Goal: Check status

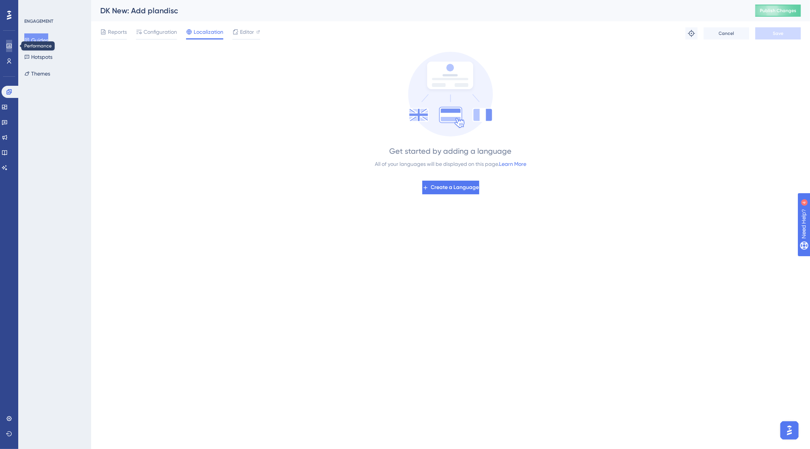
click at [12, 47] on icon at bounding box center [9, 46] width 6 height 6
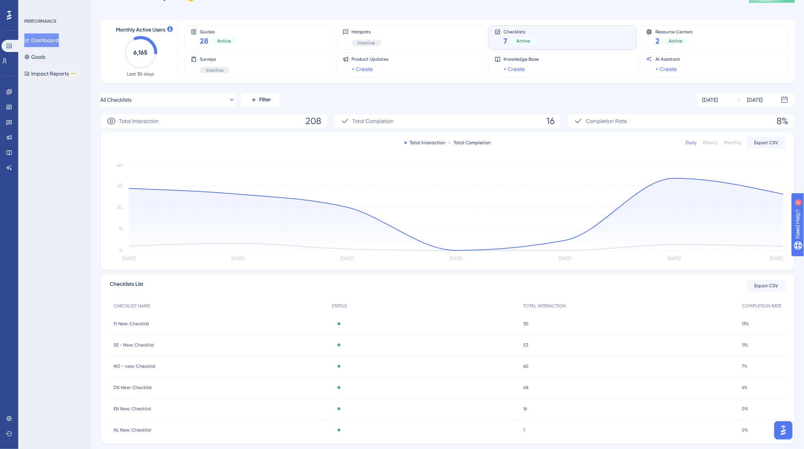
scroll to position [42, 0]
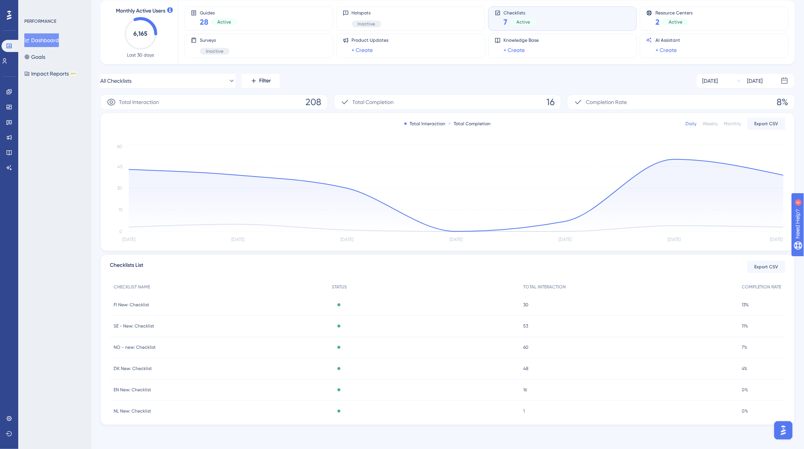
click at [120, 366] on span "DK New: Checklist" at bounding box center [133, 369] width 38 height 6
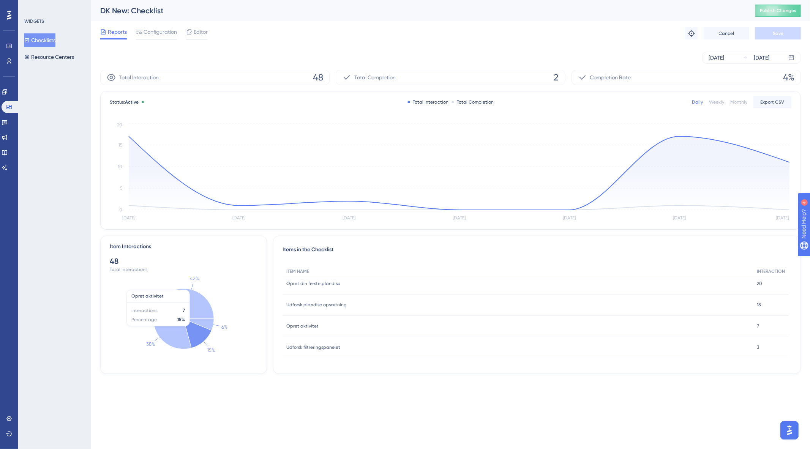
scroll to position [6, 0]
click at [741, 56] on div "[DATE] [DATE]" at bounding box center [751, 58] width 99 height 12
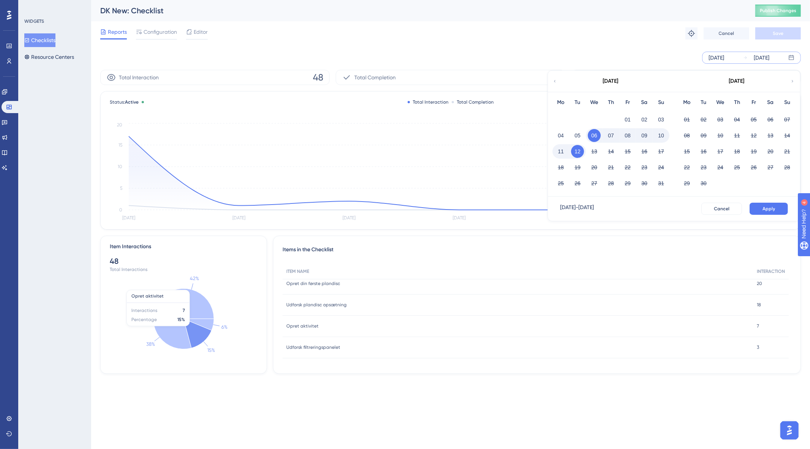
click at [581, 153] on button "12" at bounding box center [577, 151] width 13 height 13
click at [768, 212] on span "Apply" at bounding box center [769, 209] width 13 height 6
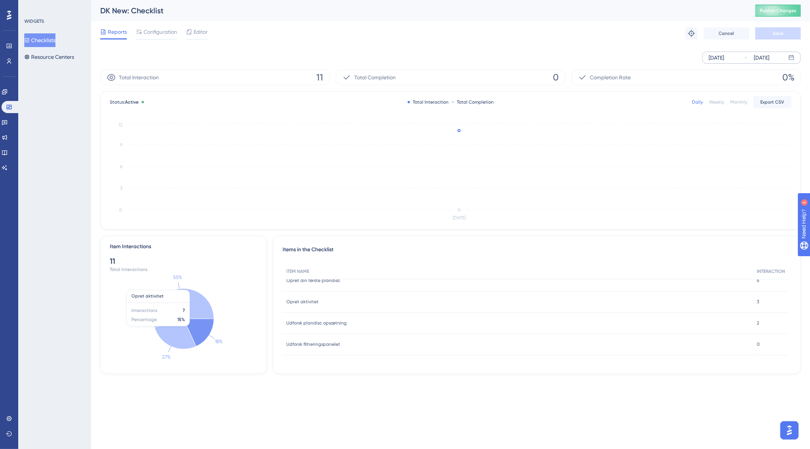
scroll to position [0, 0]
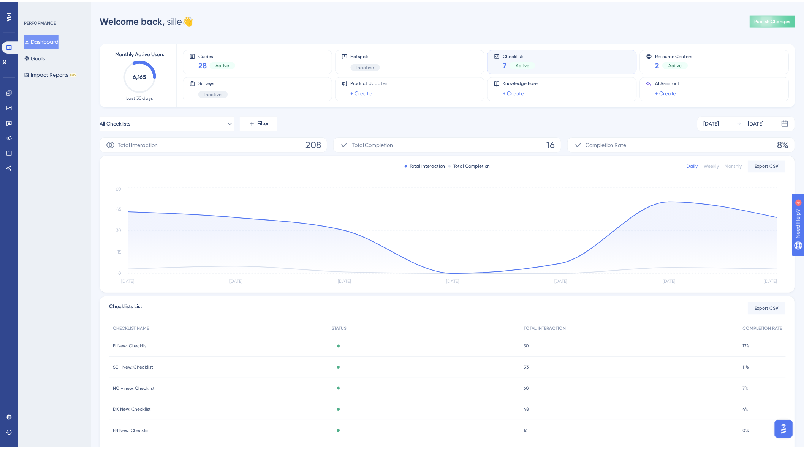
scroll to position [42, 0]
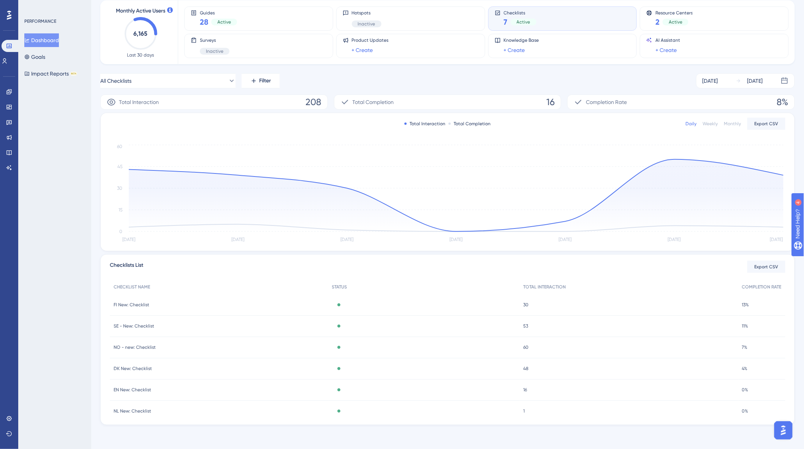
click at [140, 326] on span "SE - New: Checklist" at bounding box center [134, 326] width 41 height 6
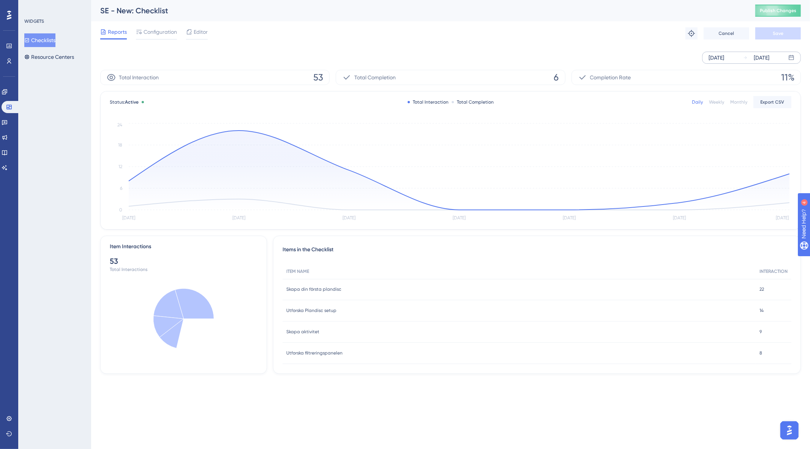
click at [724, 56] on div "[DATE]" at bounding box center [717, 57] width 16 height 9
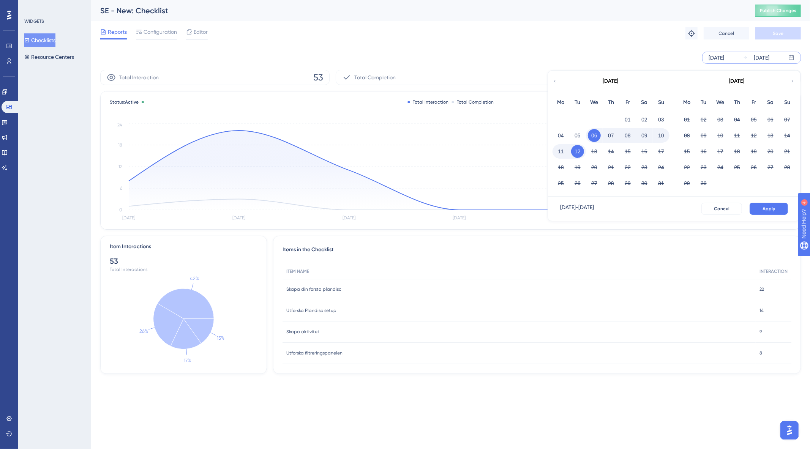
click at [578, 150] on button "12" at bounding box center [577, 151] width 13 height 13
click at [766, 208] on span "Apply" at bounding box center [769, 209] width 13 height 6
